Goal: Task Accomplishment & Management: Use online tool/utility

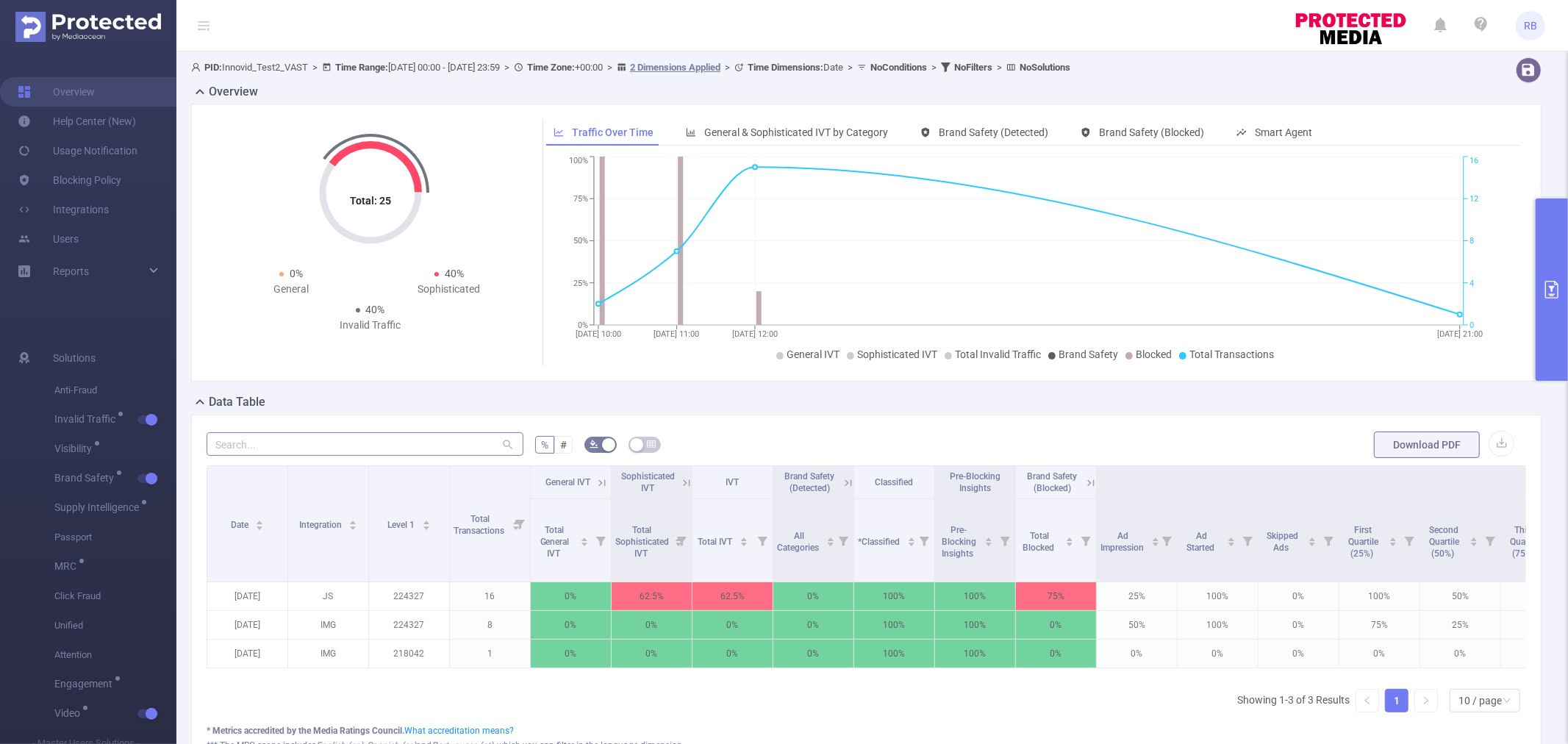
scroll to position [0, 601]
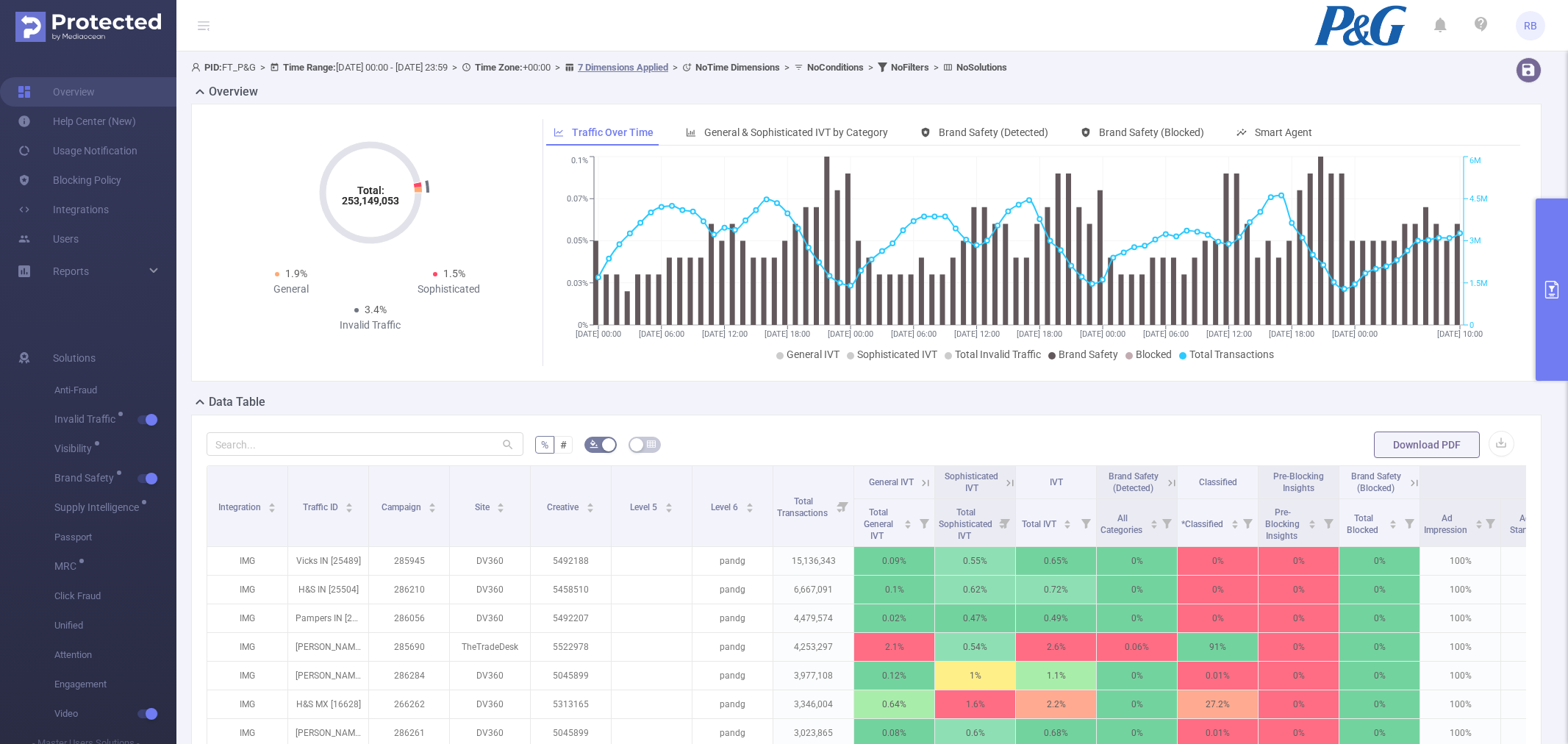
click at [1567, 297] on button "primary" at bounding box center [1552, 290] width 33 height 183
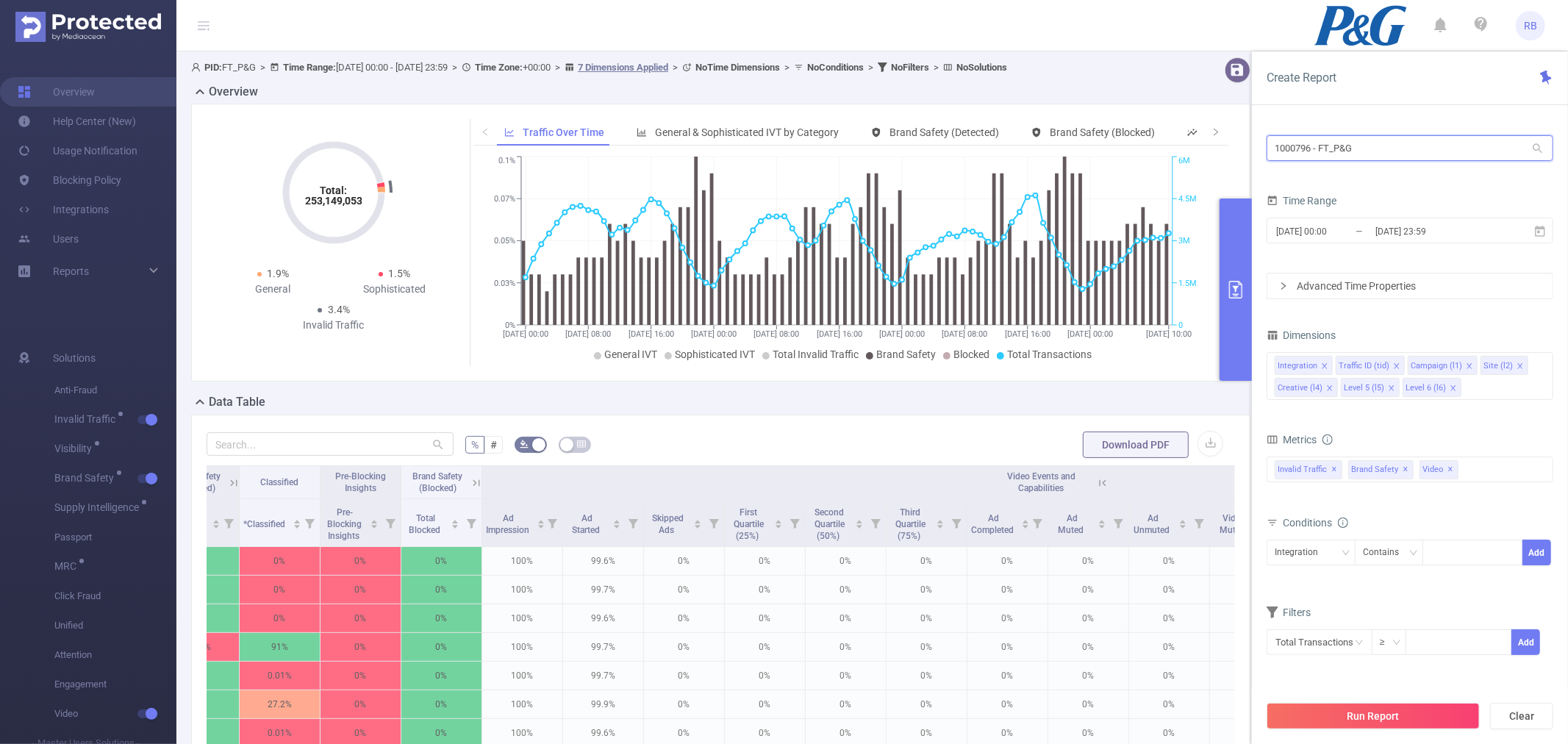
click at [1356, 136] on input "1000796 - FT_P&G" at bounding box center [1410, 148] width 286 height 26
type input "fan"
click at [1348, 179] on li "1000933 - FT_FanDuel 8 [8 rows]" at bounding box center [1410, 179] width 286 height 23
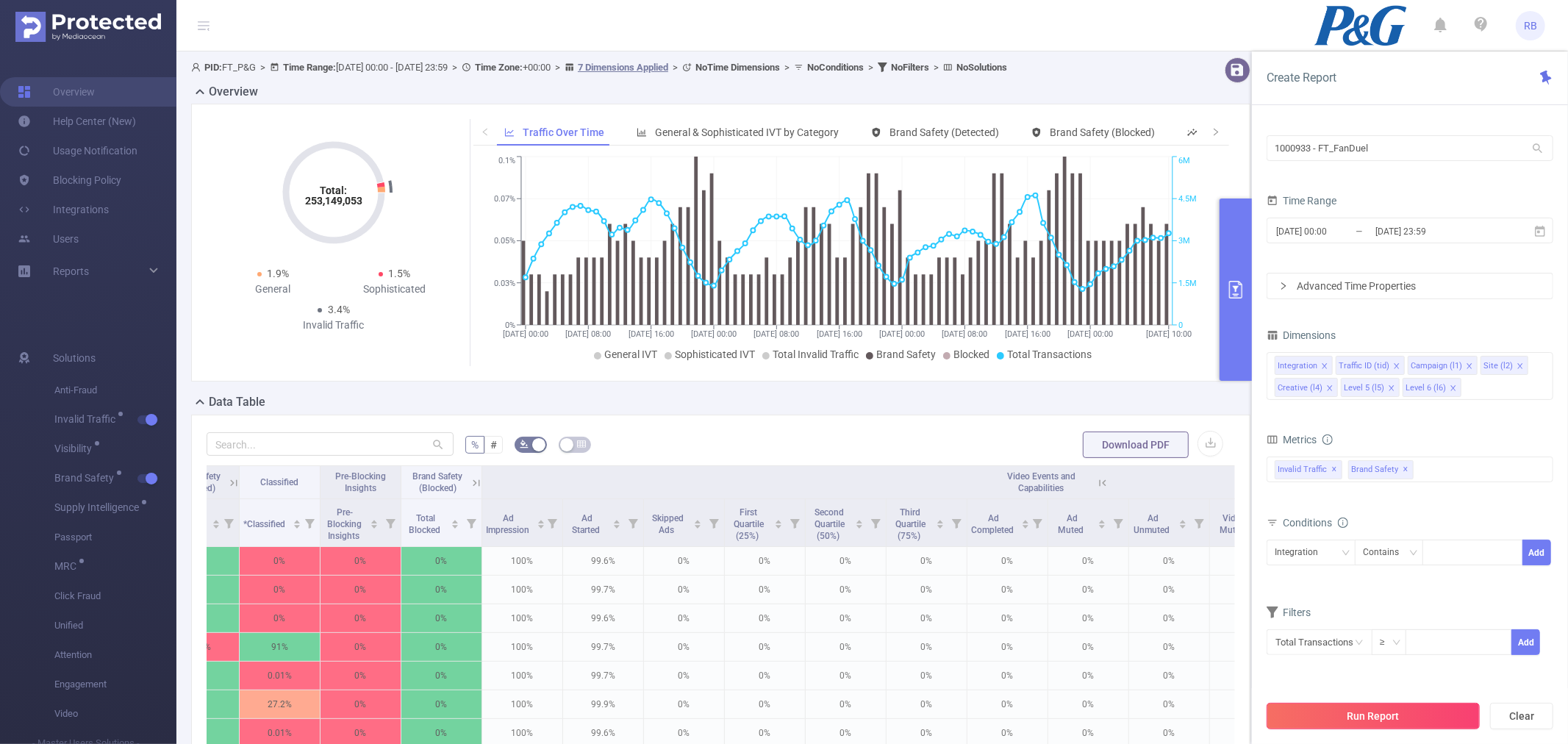
click at [1365, 721] on button "Run Report" at bounding box center [1373, 716] width 213 height 26
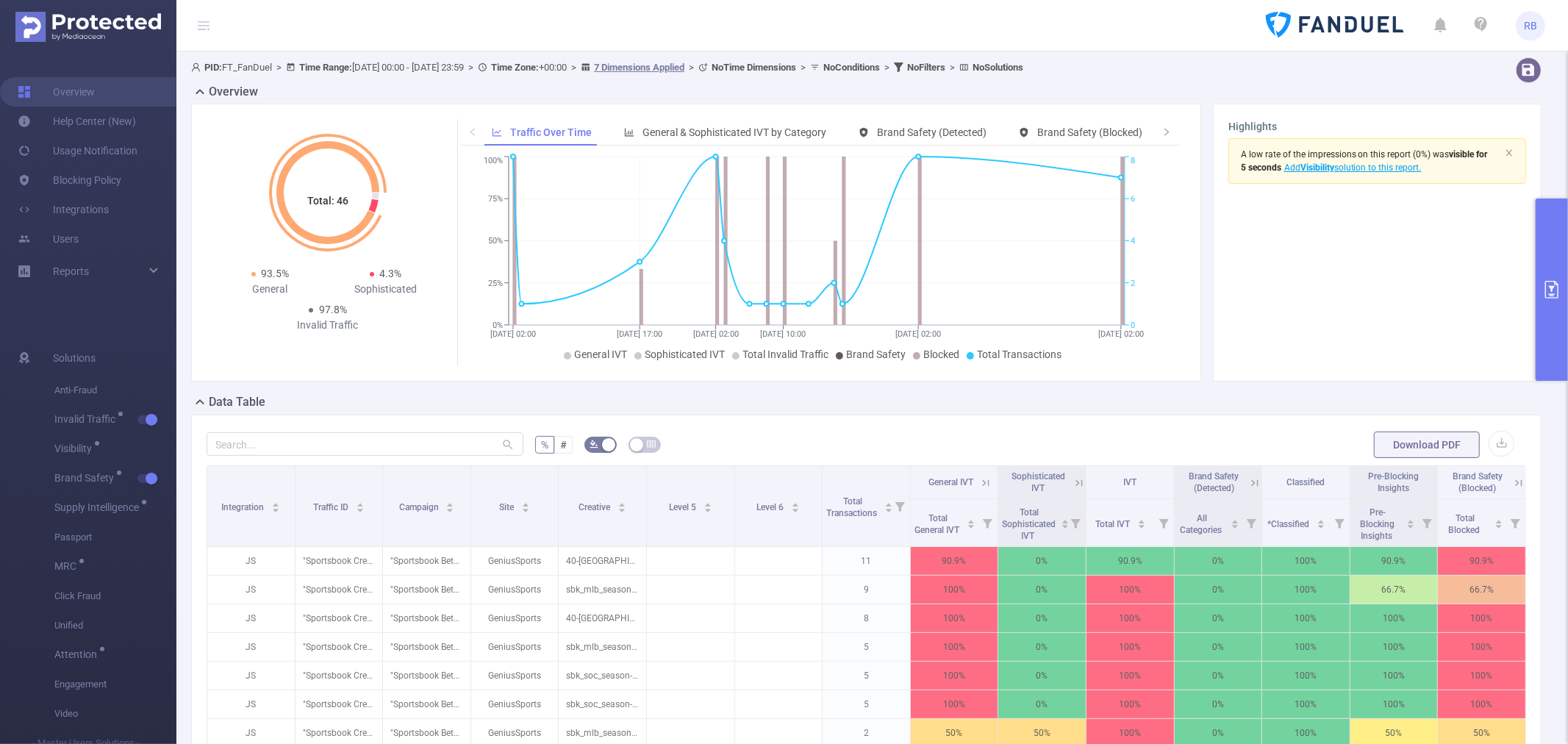
click at [1372, 331] on section "A low rate of the impressions on this report (0%) was visible for 5 seconds Add…" at bounding box center [1378, 252] width 298 height 228
